Goal: Navigation & Orientation: Go to known website

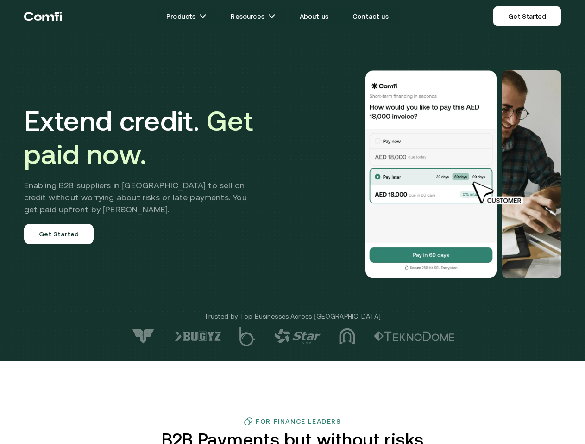
click at [292, 222] on div at bounding box center [416, 174] width 289 height 208
